Goal: Navigation & Orientation: Find specific page/section

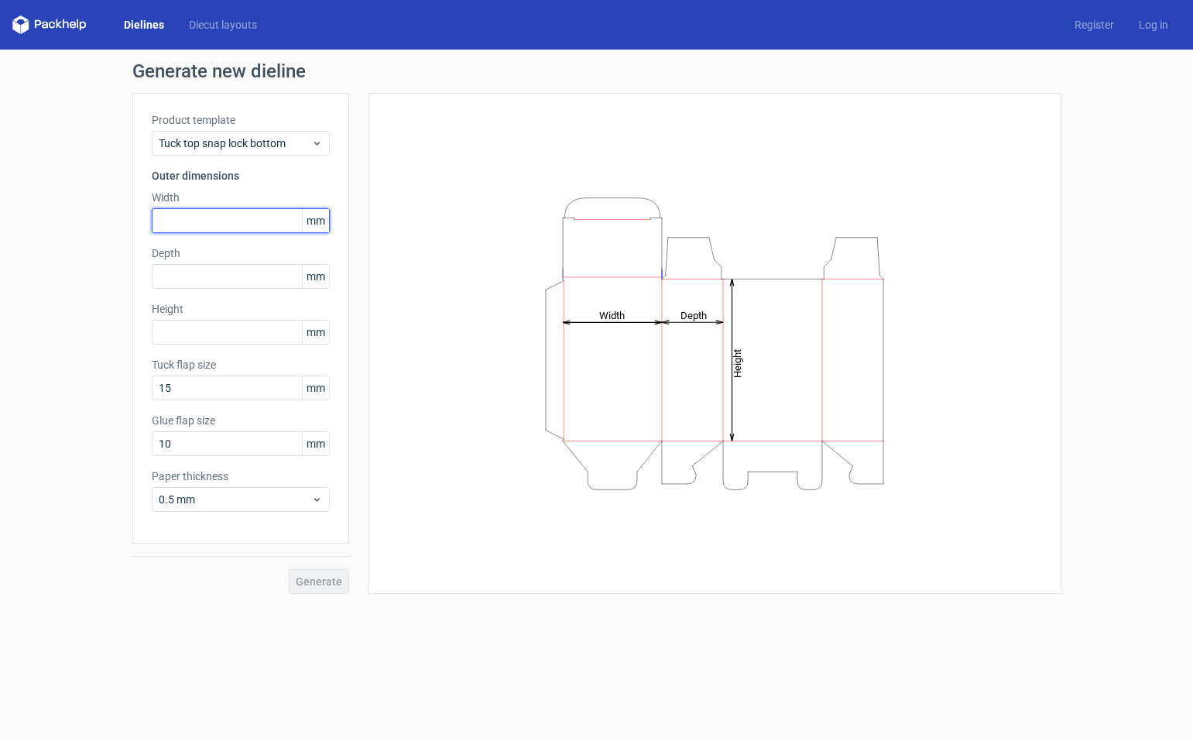
click at [218, 221] on input "text" at bounding box center [241, 220] width 178 height 25
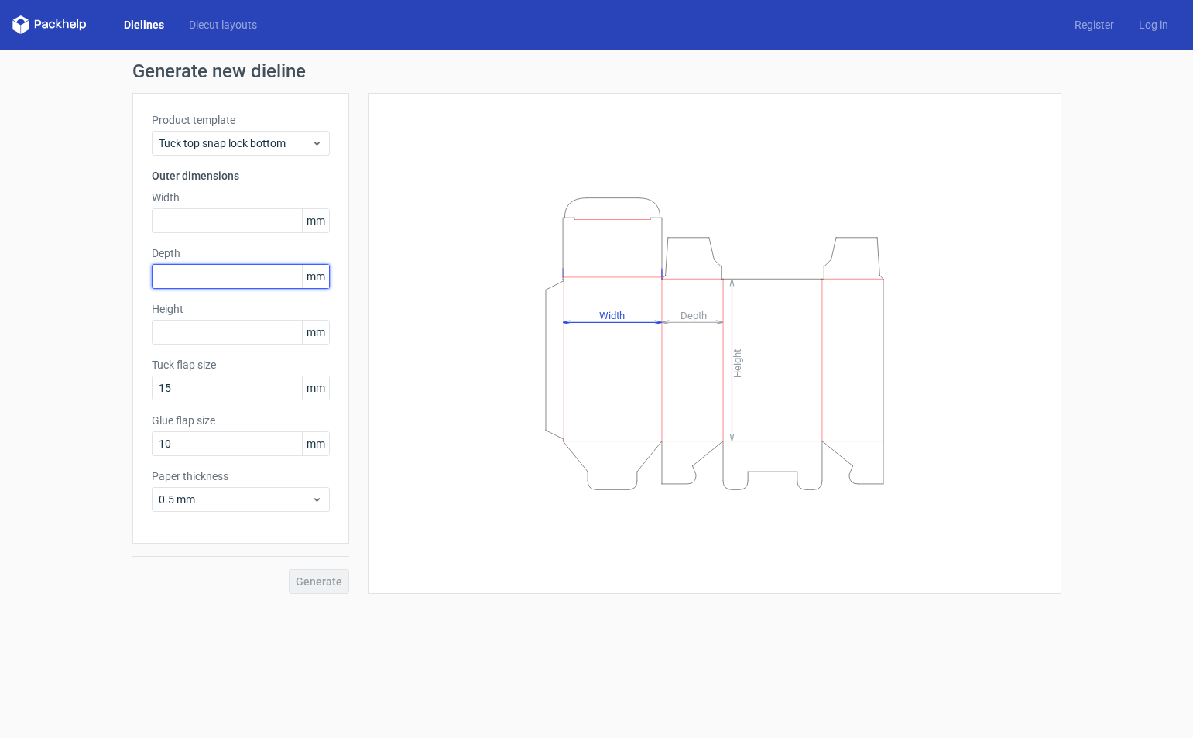
click at [204, 279] on input "text" at bounding box center [241, 276] width 178 height 25
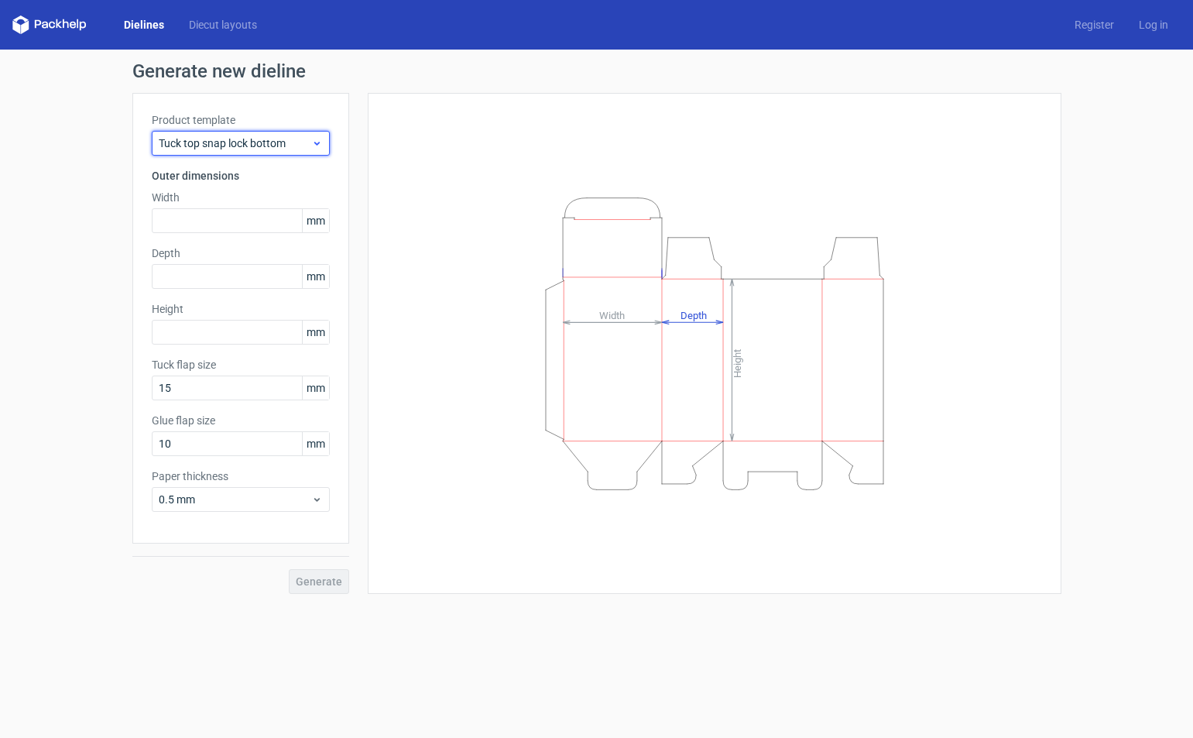
click at [186, 146] on span "Tuck top snap lock bottom" at bounding box center [235, 143] width 153 height 15
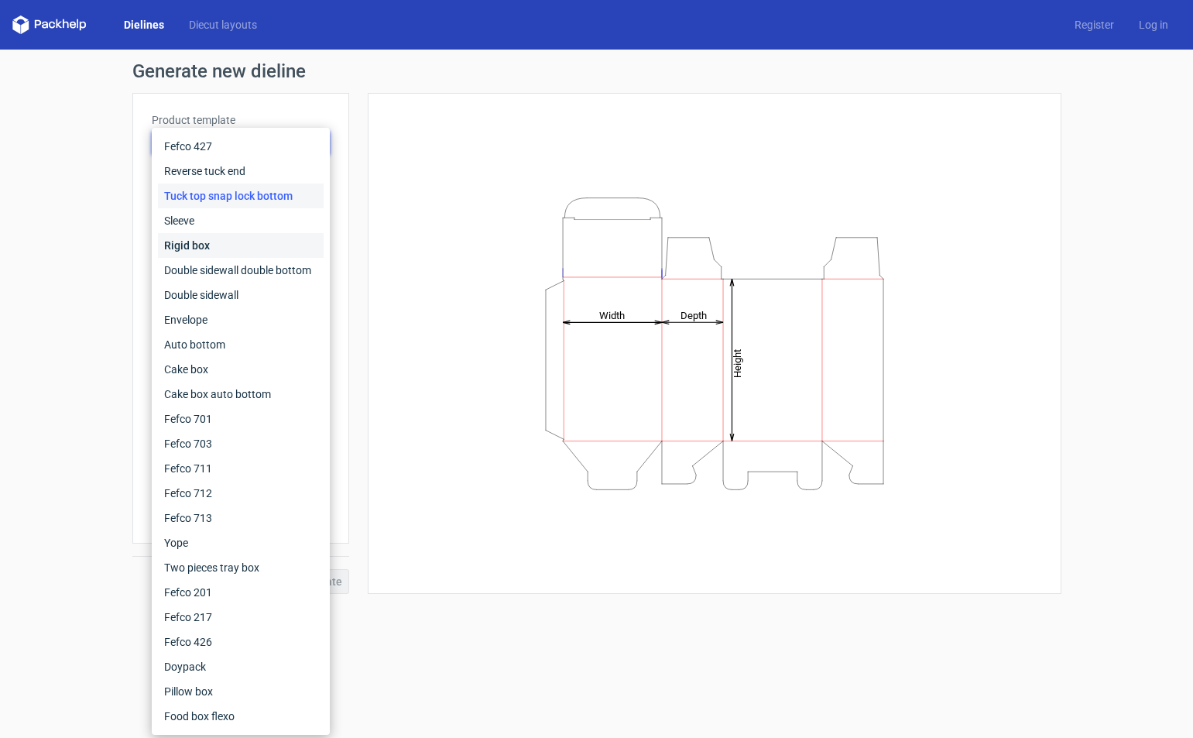
click at [185, 233] on div "Rigid box" at bounding box center [241, 245] width 166 height 25
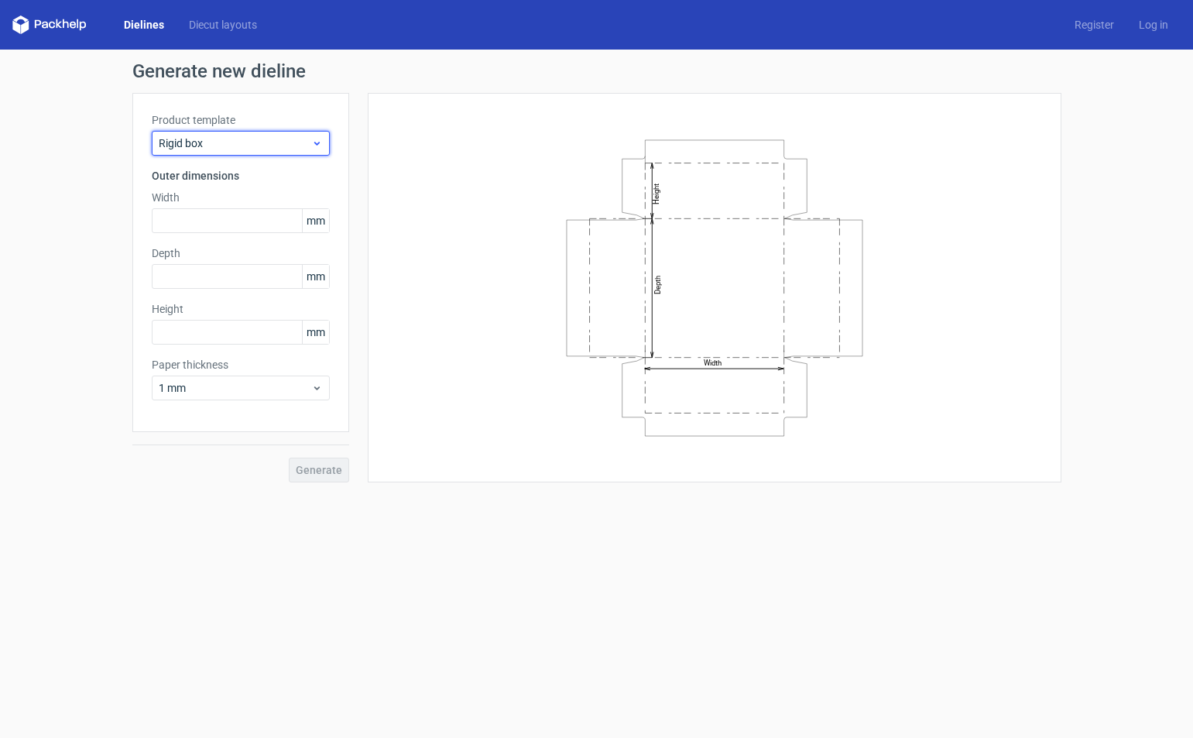
click at [211, 150] on span "Rigid box" at bounding box center [235, 143] width 153 height 15
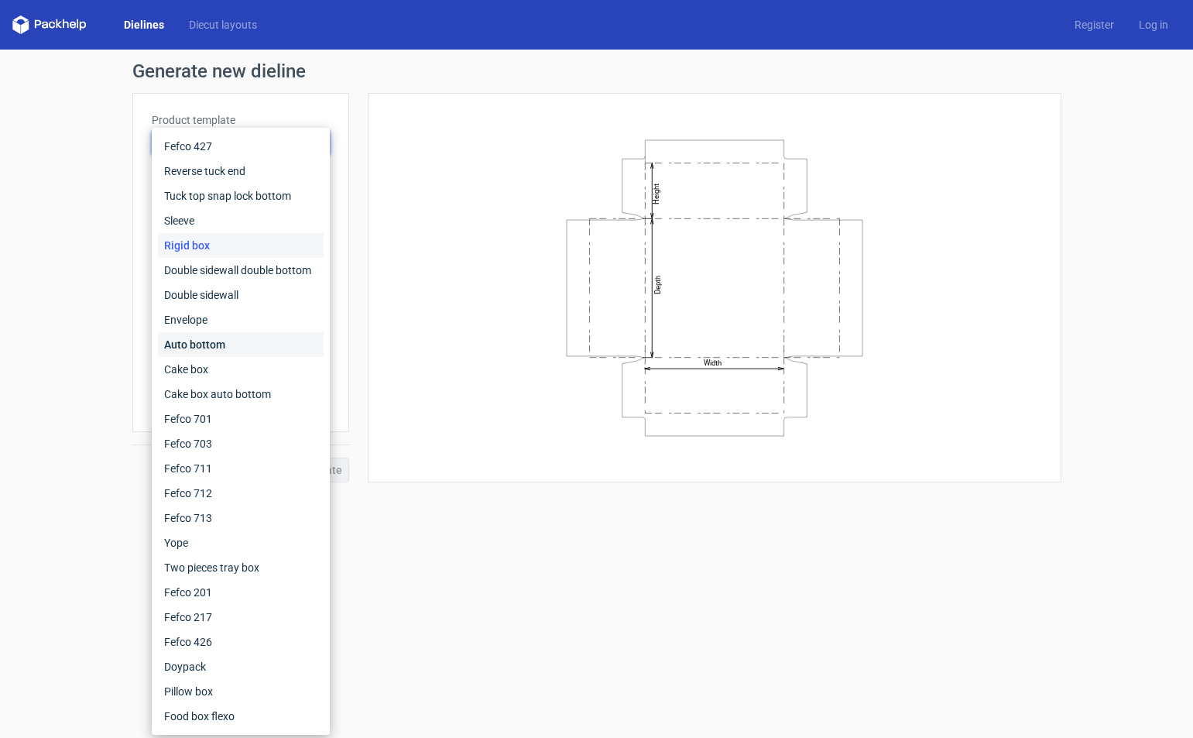
click at [211, 347] on div "Auto bottom" at bounding box center [241, 344] width 166 height 25
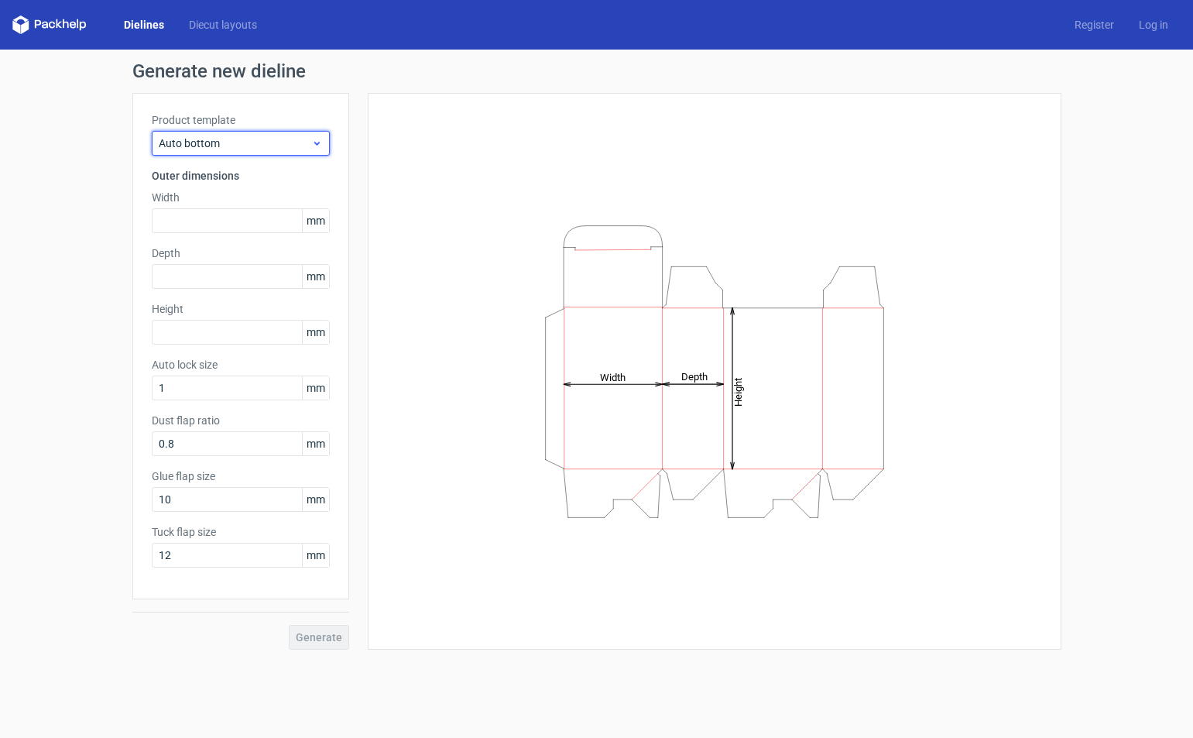
click at [206, 132] on div "Auto bottom" at bounding box center [241, 143] width 178 height 25
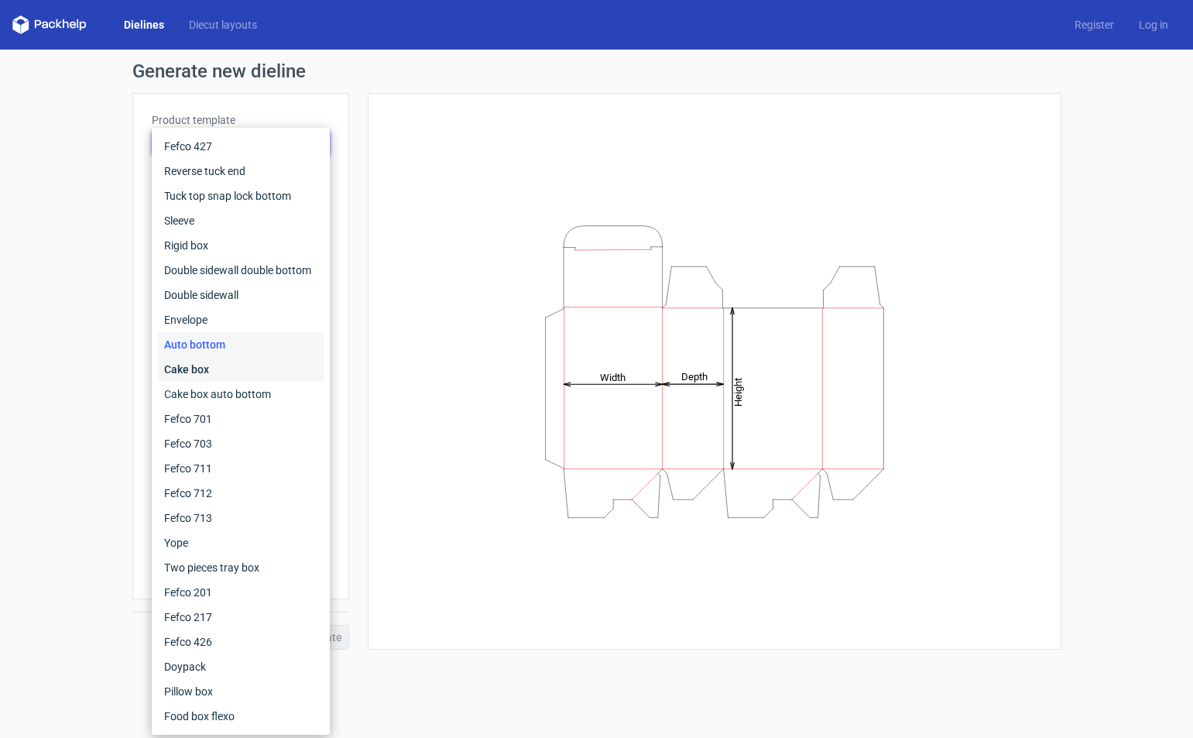
click at [214, 372] on div "Cake box" at bounding box center [241, 369] width 166 height 25
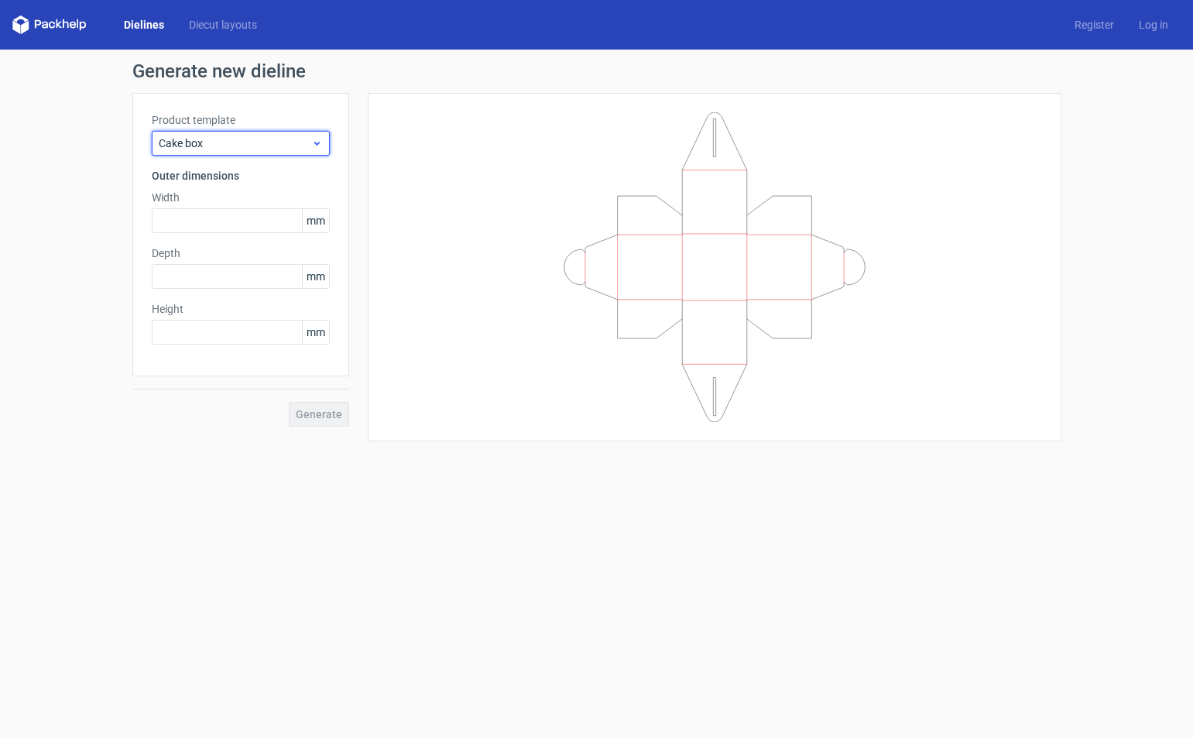
click at [224, 140] on span "Cake box" at bounding box center [235, 143] width 153 height 15
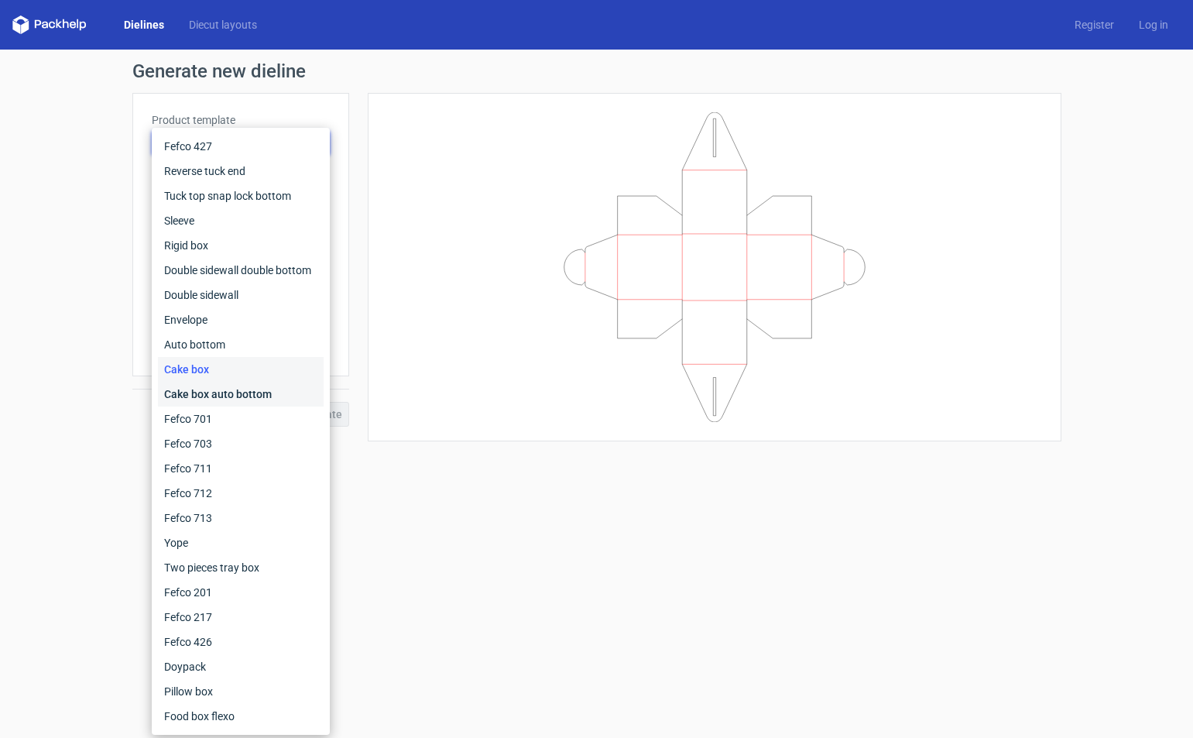
click at [246, 391] on div "Cake box auto bottom" at bounding box center [241, 394] width 166 height 25
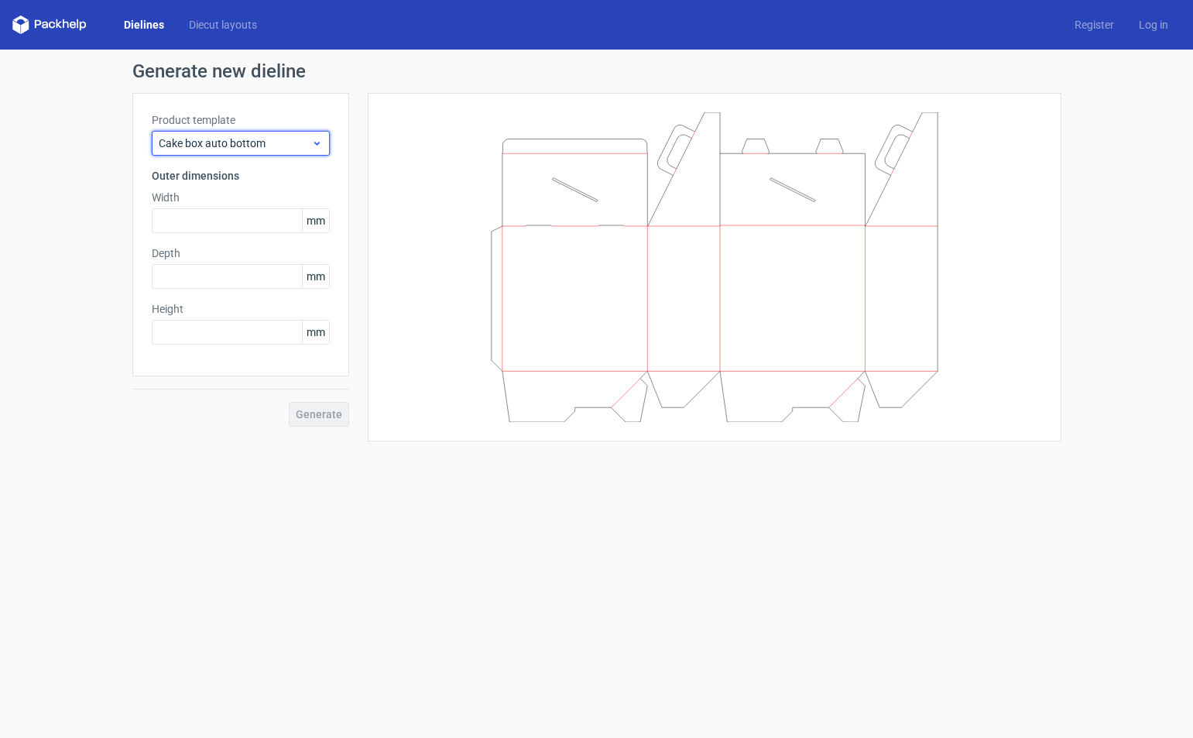
click at [214, 136] on span "Cake box auto bottom" at bounding box center [235, 143] width 153 height 15
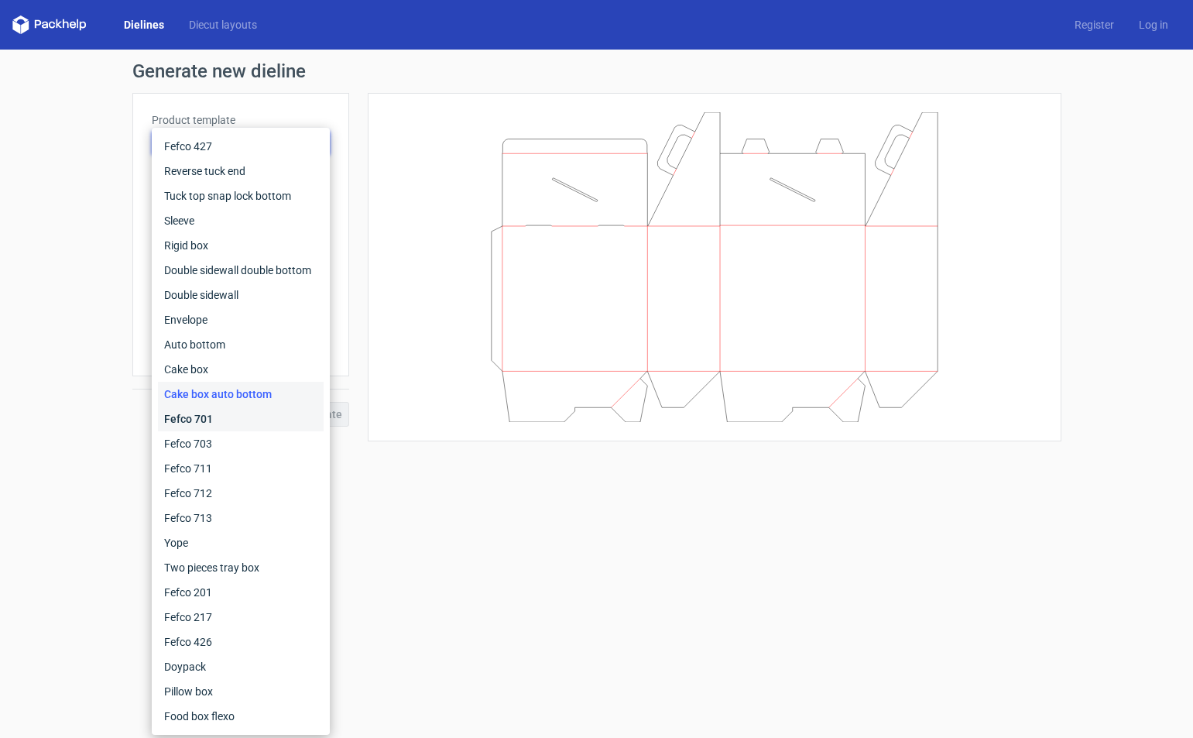
click at [232, 413] on div "Fefco 701" at bounding box center [241, 419] width 166 height 25
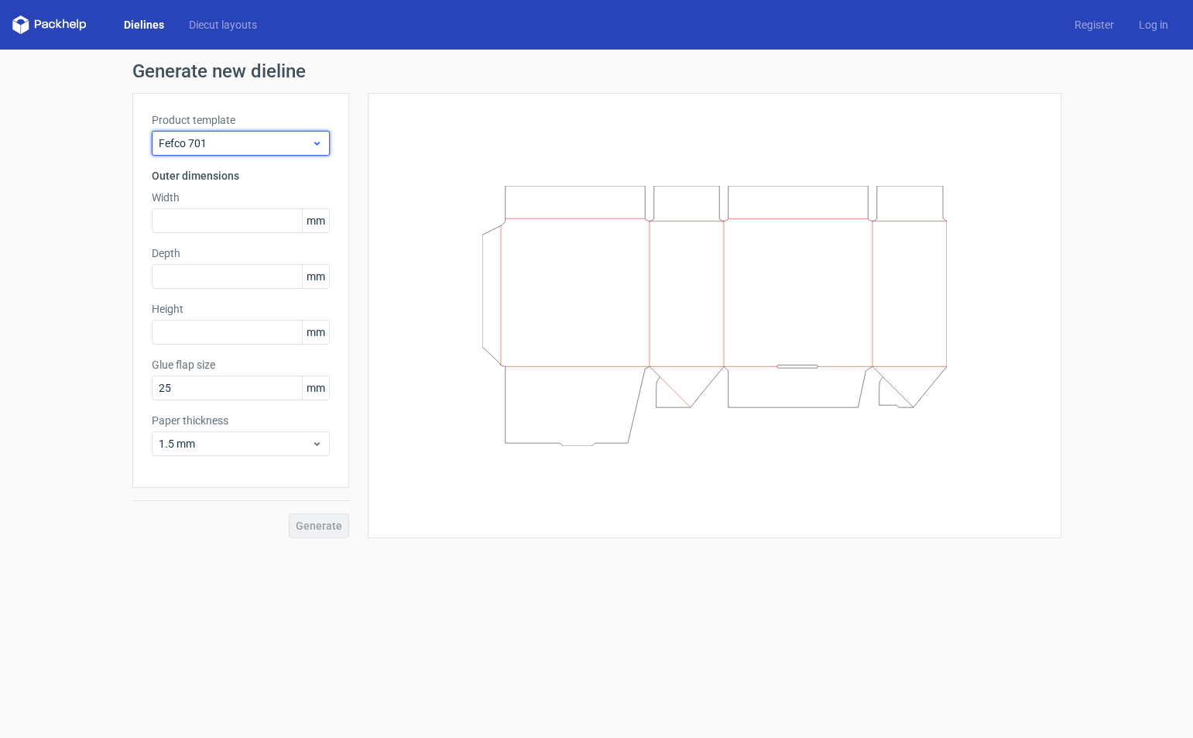
click at [221, 138] on span "Fefco 701" at bounding box center [235, 143] width 153 height 15
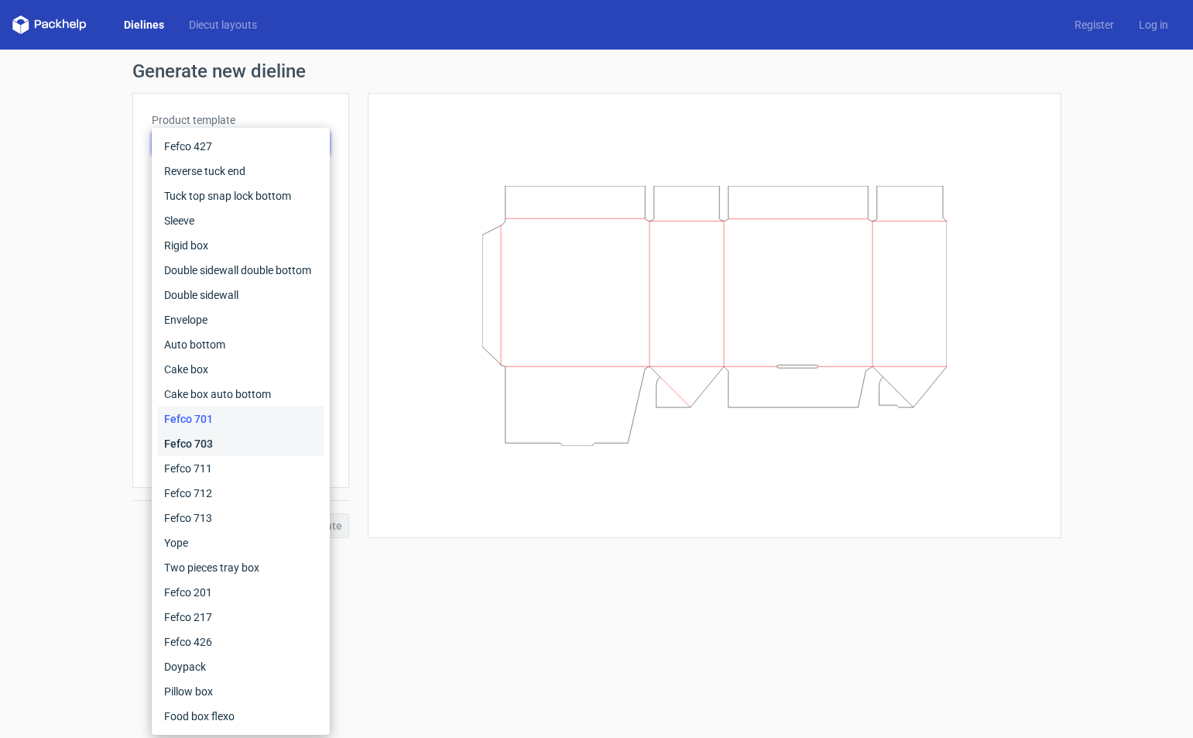
click at [230, 446] on div "Fefco 703" at bounding box center [241, 443] width 166 height 25
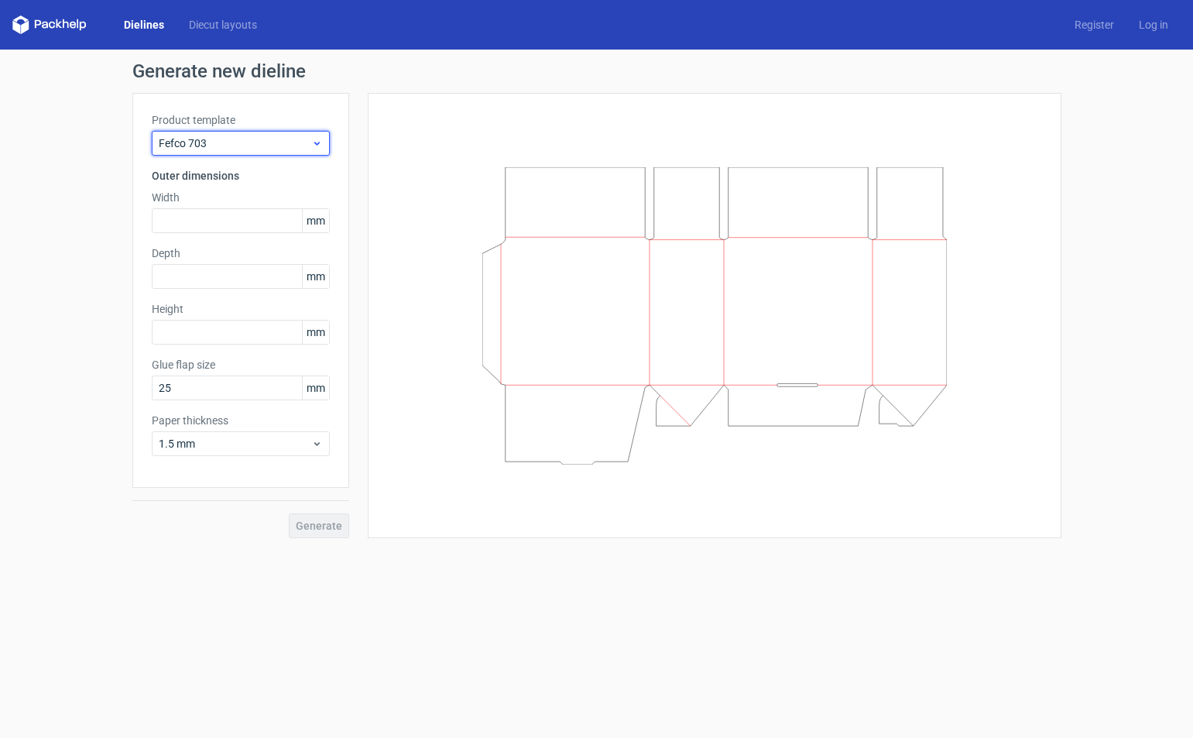
click at [220, 139] on span "Fefco 703" at bounding box center [235, 143] width 153 height 15
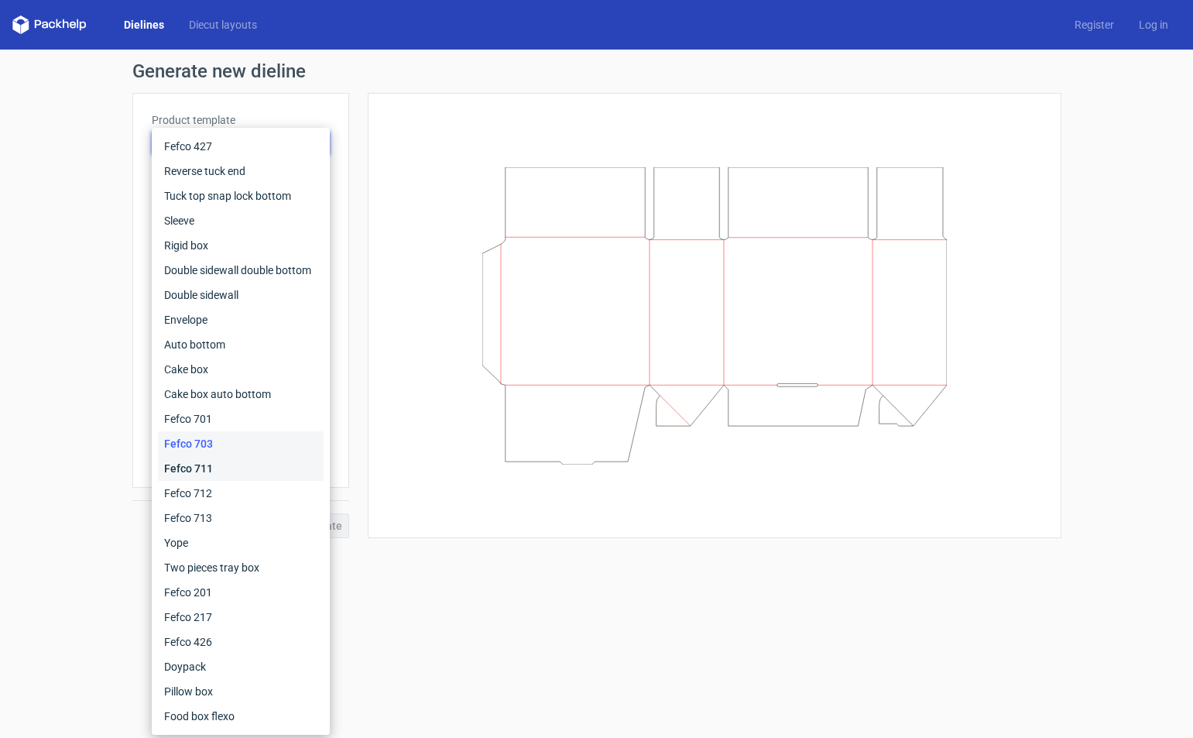
click at [212, 461] on div "Fefco 711" at bounding box center [241, 468] width 166 height 25
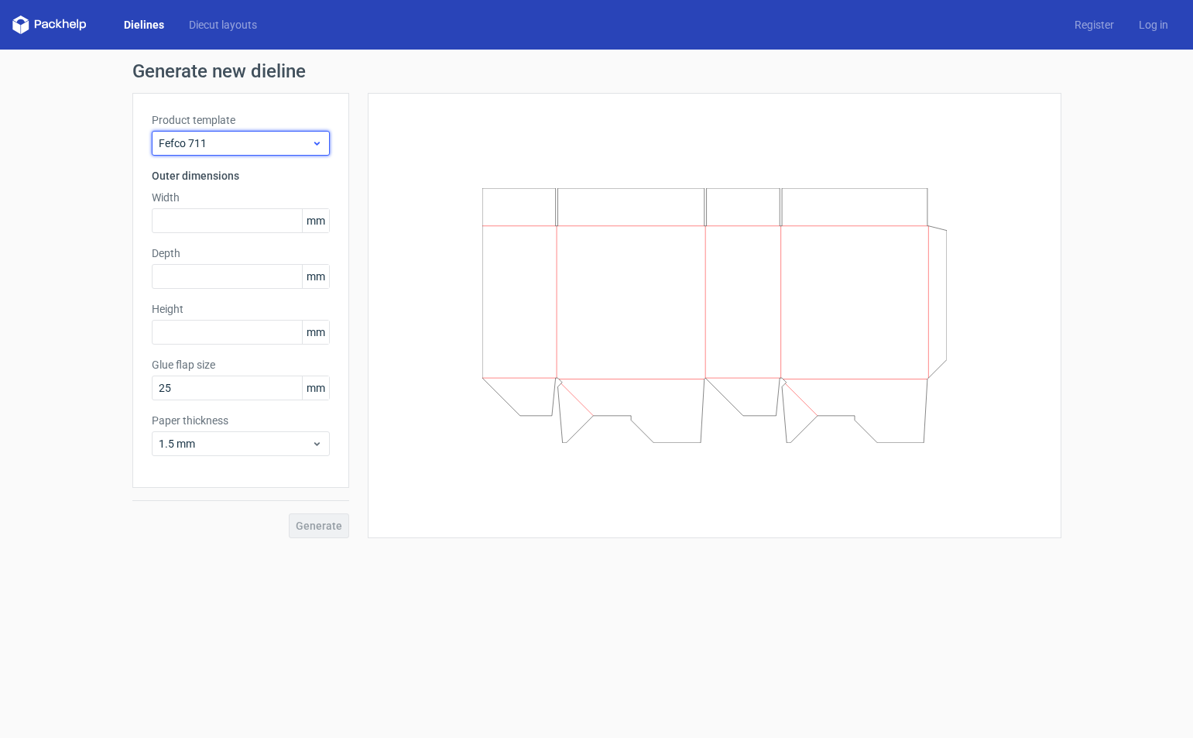
click at [232, 142] on span "Fefco 711" at bounding box center [235, 143] width 153 height 15
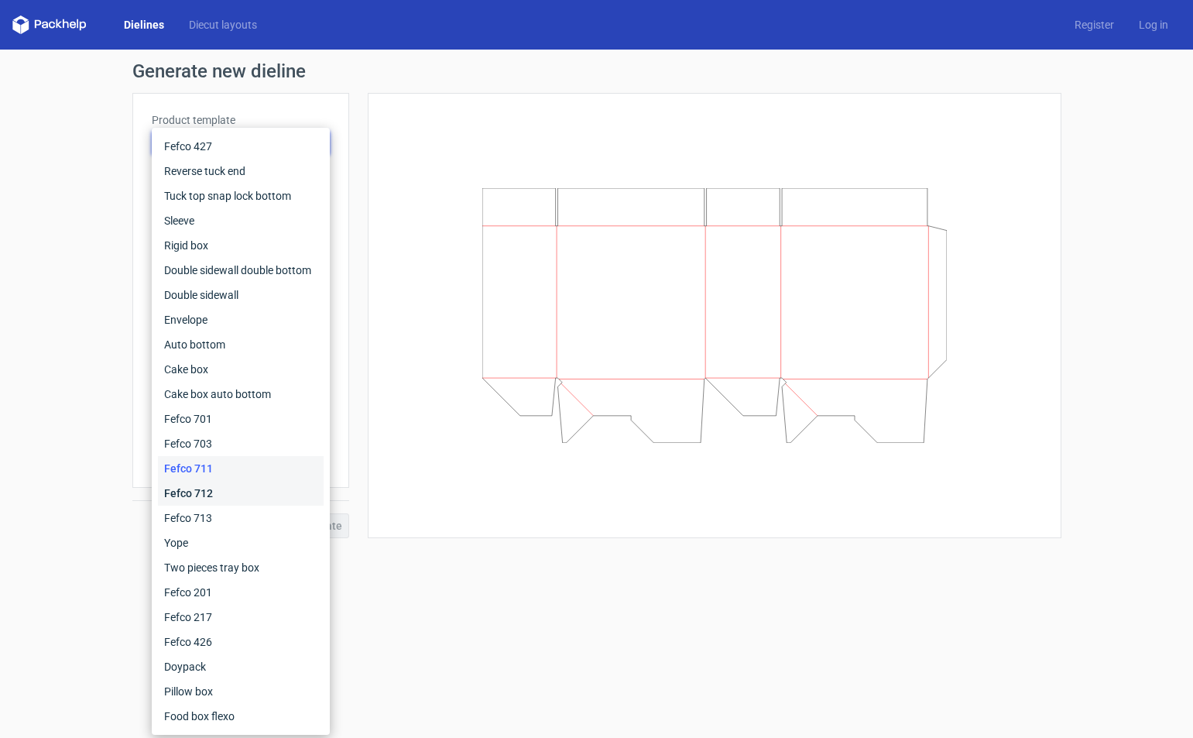
click at [216, 492] on div "Fefco 712" at bounding box center [241, 493] width 166 height 25
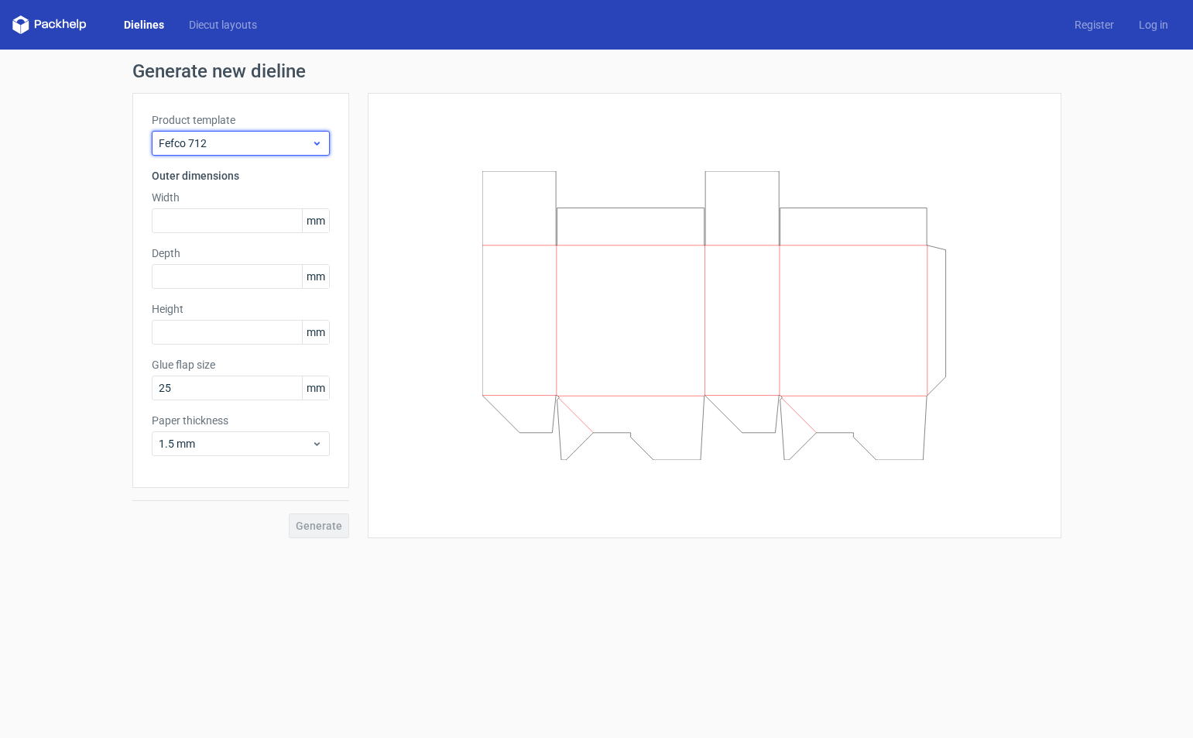
click at [235, 143] on span "Fefco 712" at bounding box center [235, 143] width 153 height 15
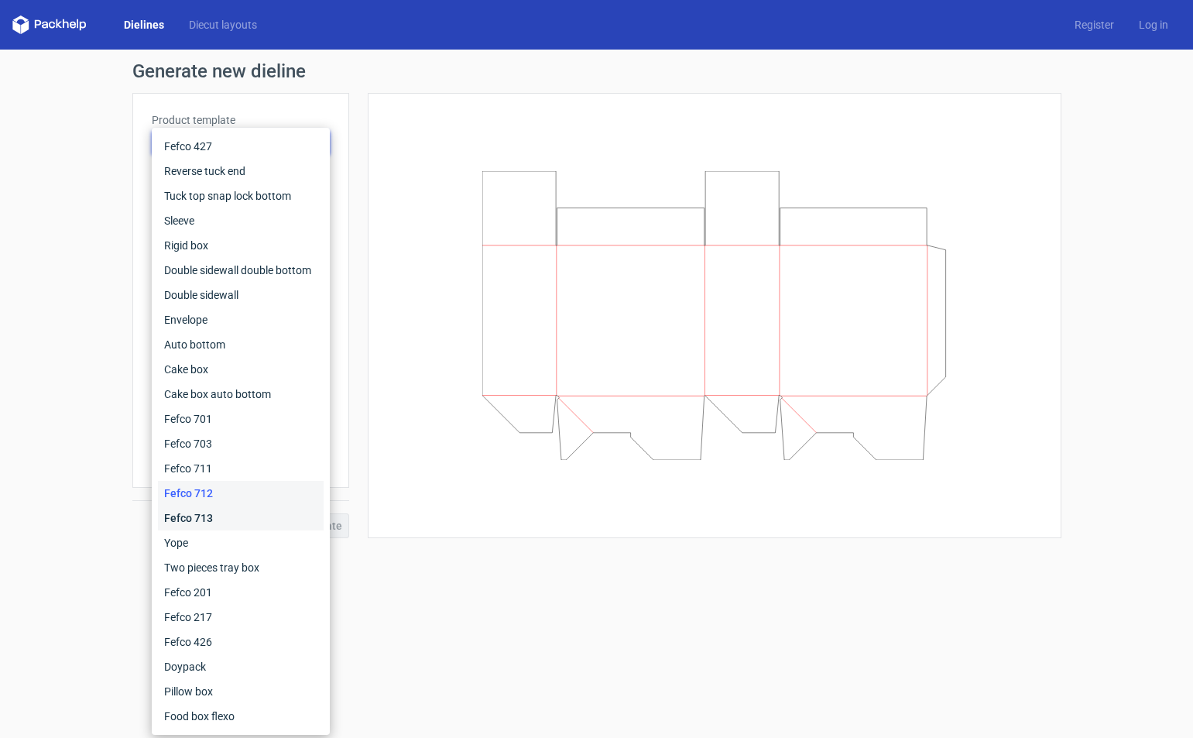
click at [216, 510] on div "Fefco 713" at bounding box center [241, 518] width 166 height 25
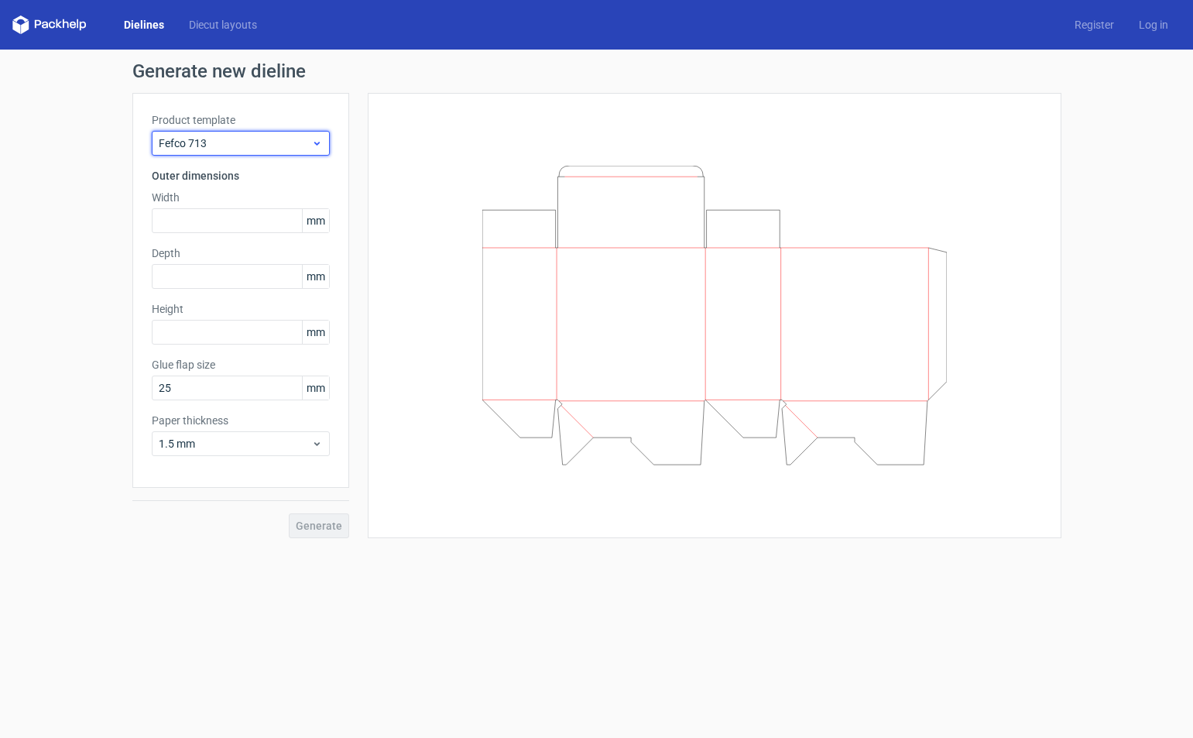
click at [234, 139] on span "Fefco 713" at bounding box center [235, 143] width 153 height 15
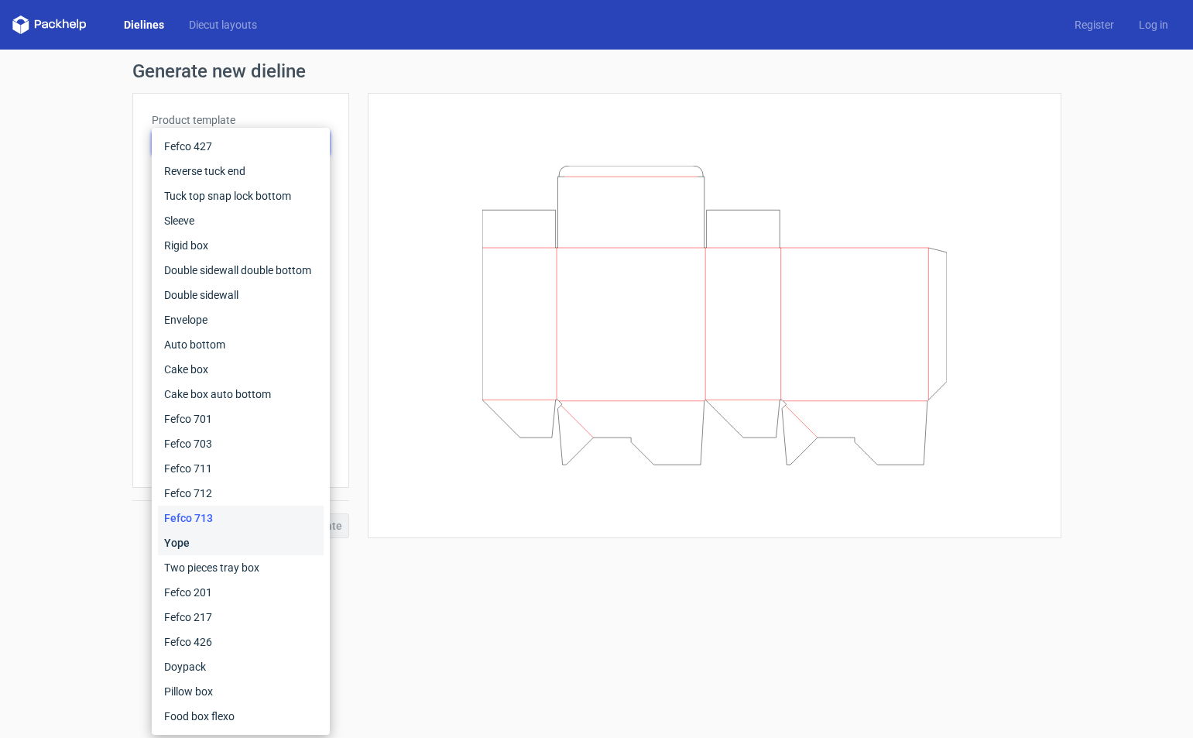
click at [208, 541] on div "Yope" at bounding box center [241, 542] width 166 height 25
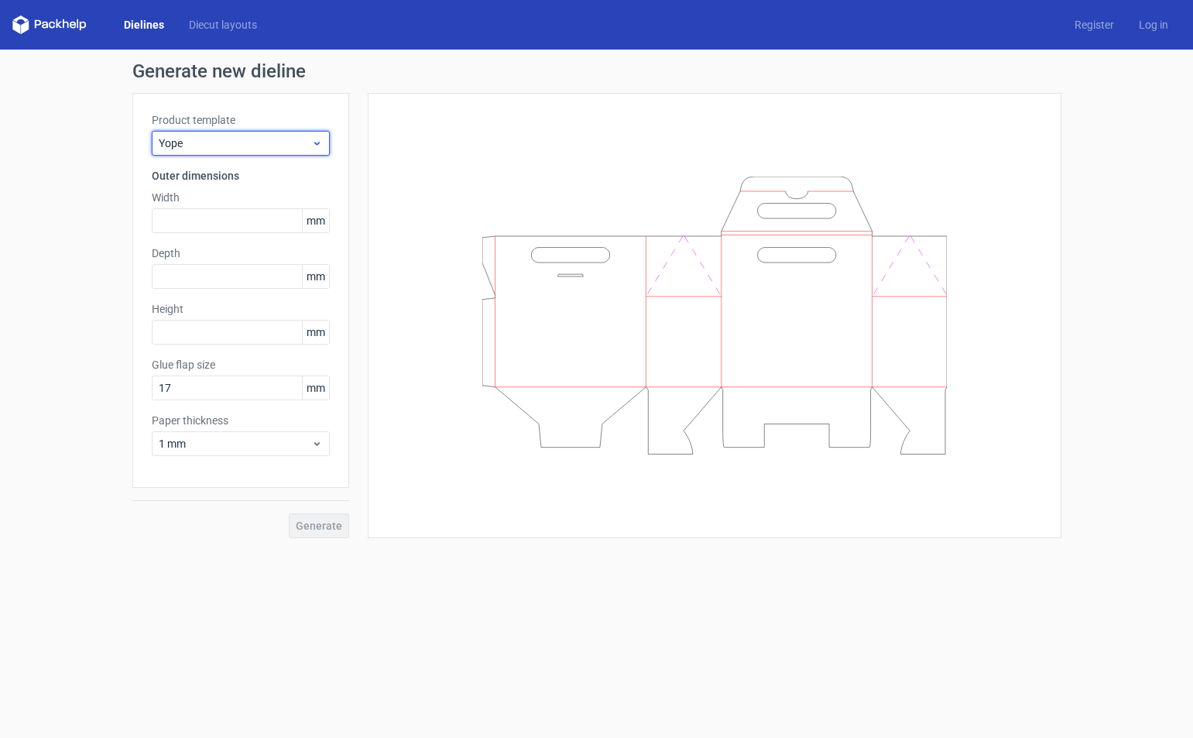
click at [194, 137] on span "Yope" at bounding box center [235, 143] width 153 height 15
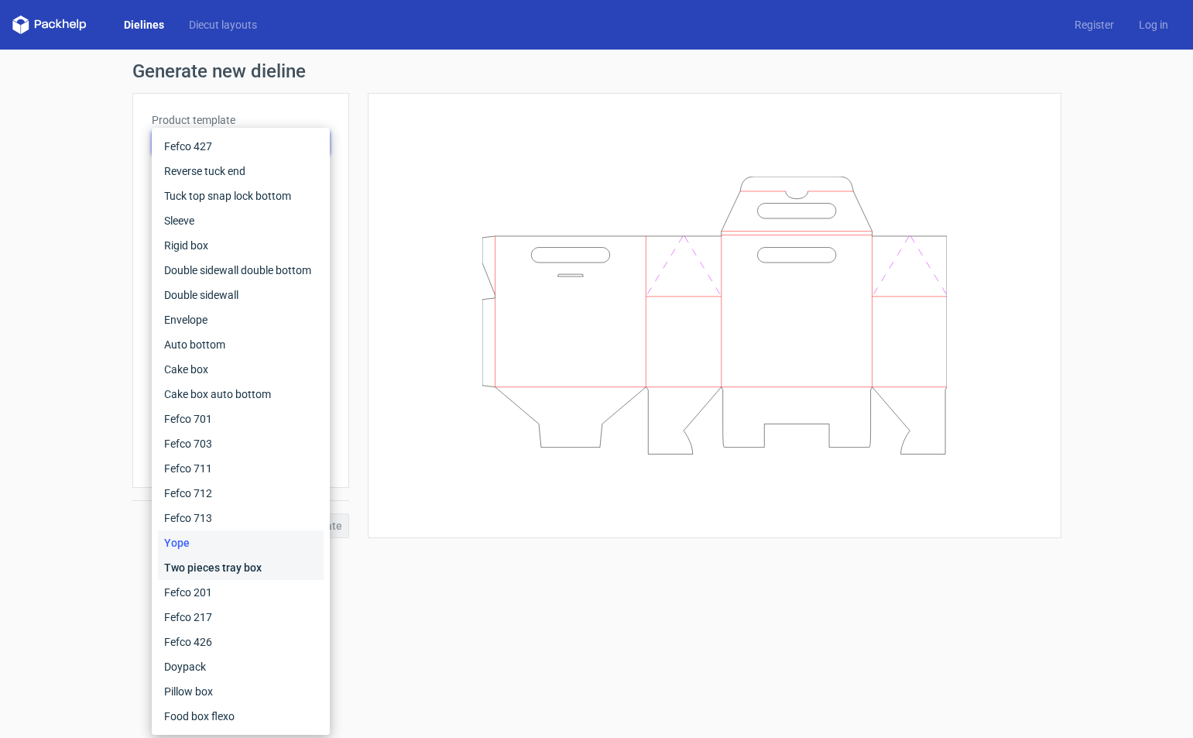
click at [212, 573] on div "Two pieces tray box" at bounding box center [241, 567] width 166 height 25
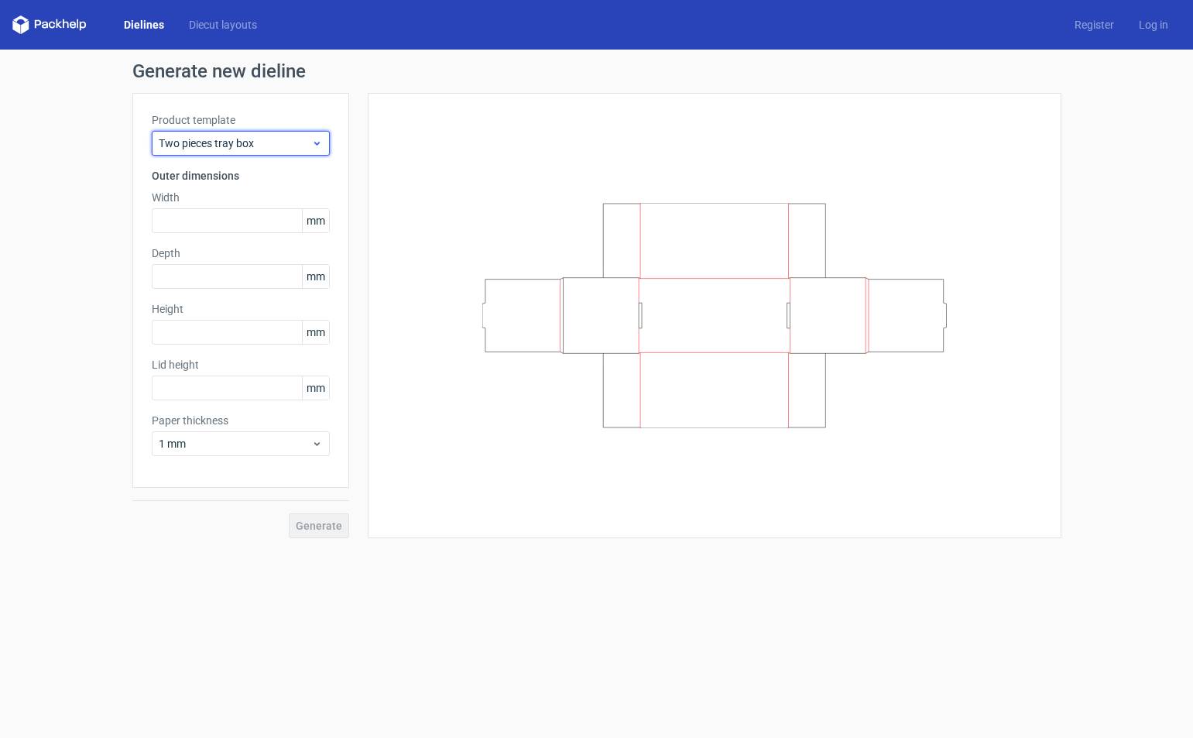
click at [217, 146] on span "Two pieces tray box" at bounding box center [235, 143] width 153 height 15
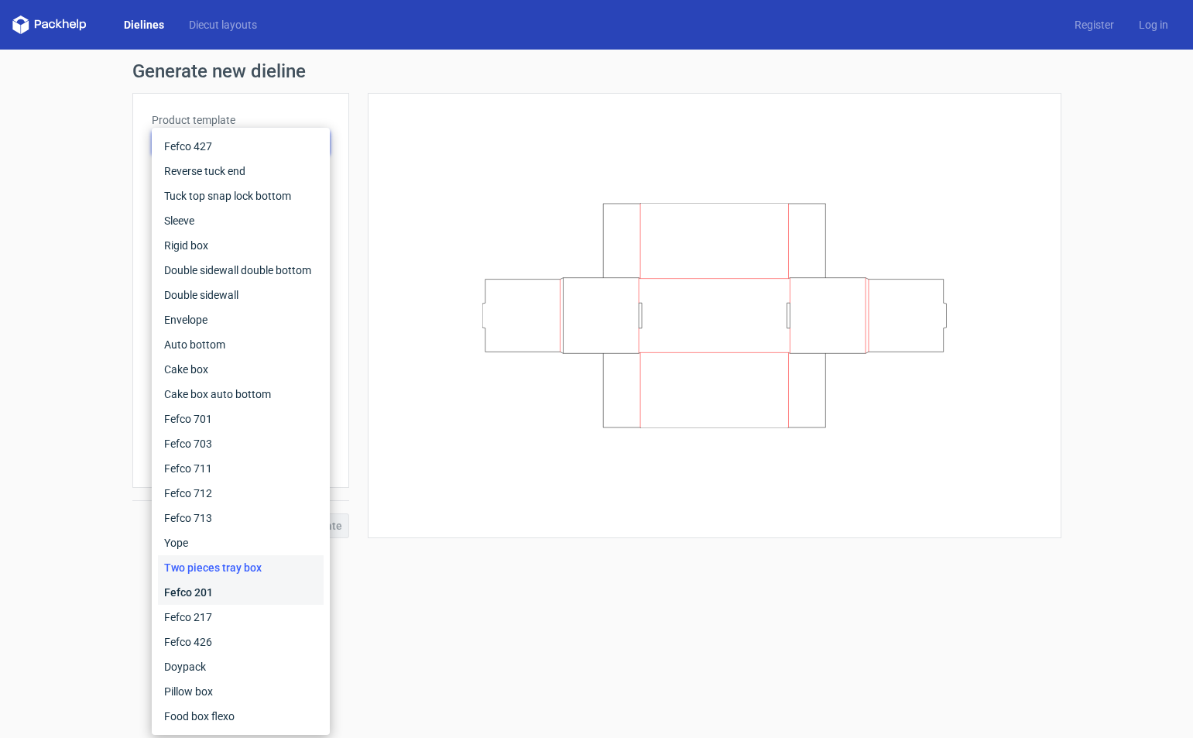
click at [213, 594] on div "Fefco 201" at bounding box center [241, 592] width 166 height 25
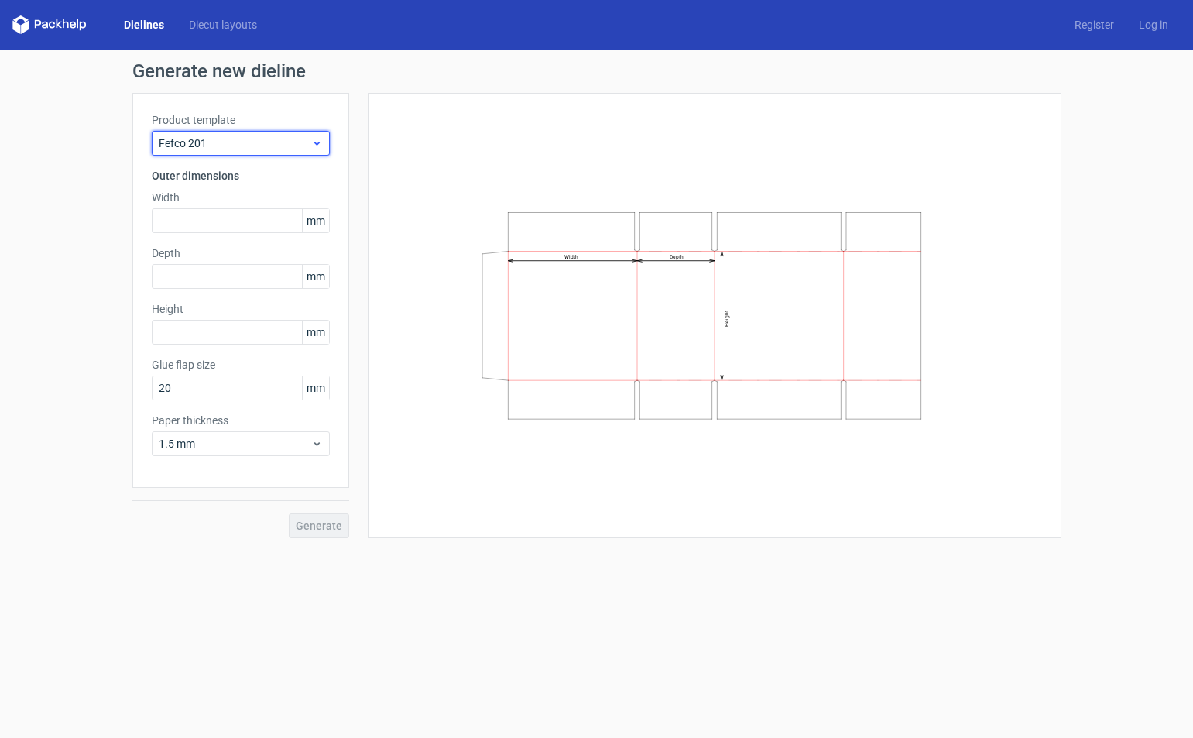
click at [266, 141] on span "Fefco 201" at bounding box center [235, 143] width 153 height 15
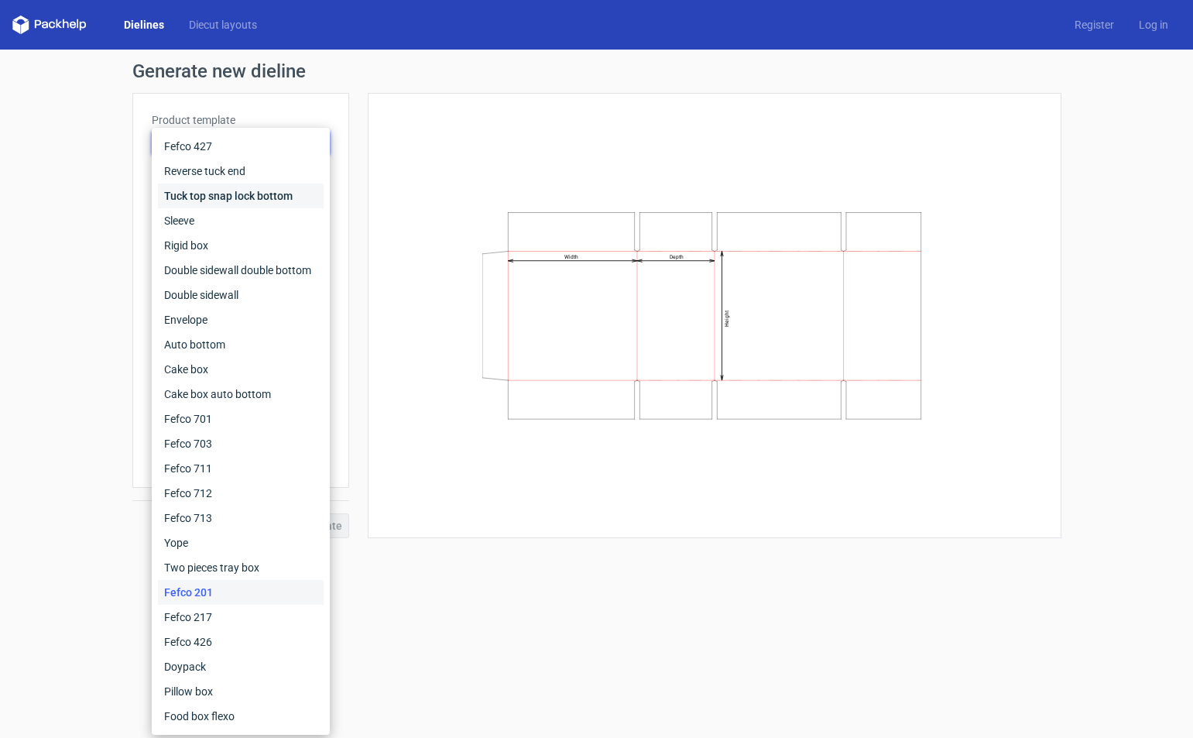
click at [225, 194] on div "Tuck top snap lock bottom" at bounding box center [241, 196] width 166 height 25
